Goal: Information Seeking & Learning: Learn about a topic

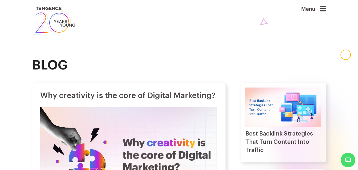
click at [47, 67] on h2 "blog" at bounding box center [179, 65] width 294 height 14
click at [327, 8] on icon at bounding box center [323, 8] width 6 height 7
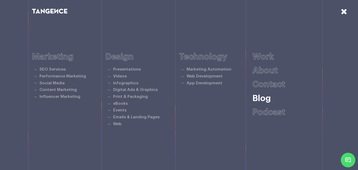
click at [263, 99] on link "Blog" at bounding box center [262, 98] width 18 height 8
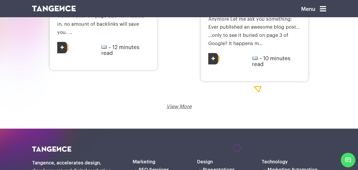
scroll to position [902, 0]
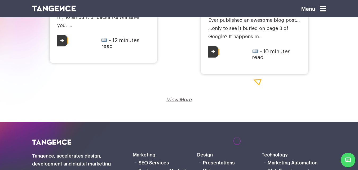
click at [184, 97] on link "View More" at bounding box center [179, 99] width 25 height 5
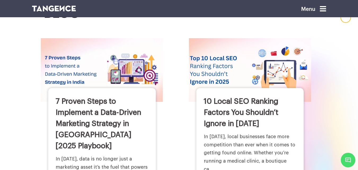
scroll to position [0, 0]
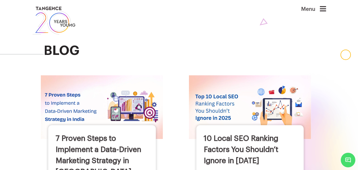
click at [325, 8] on icon at bounding box center [323, 8] width 6 height 7
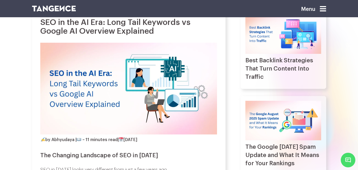
scroll to position [27, 0]
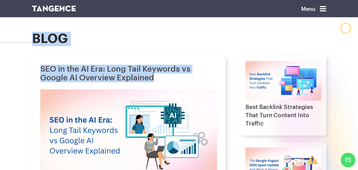
drag, startPoint x: 162, startPoint y: 77, endPoint x: 0, endPoint y: 57, distance: 163.3
click at [41, 68] on h1 "SEO in the AI Era: Long Tail Keywords vs Google AI Overview Explained" at bounding box center [128, 74] width 177 height 18
drag, startPoint x: 41, startPoint y: 68, endPoint x: 178, endPoint y: 77, distance: 136.9
click at [178, 77] on h1 "SEO in the AI Era: Long Tail Keywords vs Google AI Overview Explained" at bounding box center [128, 74] width 177 height 18
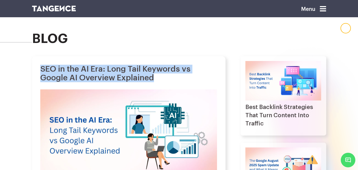
click at [170, 65] on h1 "SEO in the AI Era: Long Tail Keywords vs Google AI Overview Explained" at bounding box center [128, 74] width 177 height 18
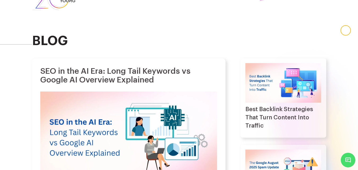
scroll to position [0, 0]
